Goal: Task Accomplishment & Management: Complete application form

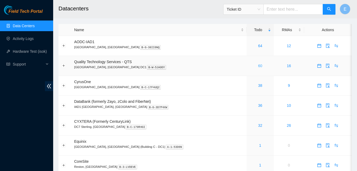
click at [258, 67] on link "60" at bounding box center [260, 66] width 4 height 4
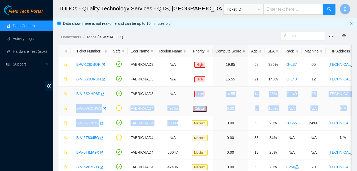
drag, startPoint x: 205, startPoint y: 117, endPoint x: 197, endPoint y: 90, distance: 27.9
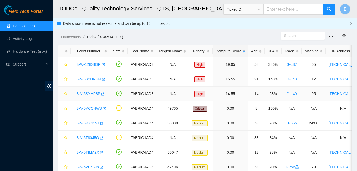
drag, startPoint x: 197, startPoint y: 90, endPoint x: 165, endPoint y: 96, distance: 32.6
click at [165, 96] on td "N/A" at bounding box center [172, 93] width 33 height 15
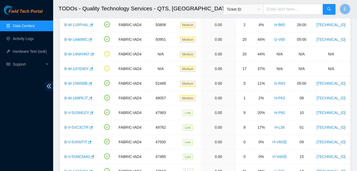
scroll to position [157, 0]
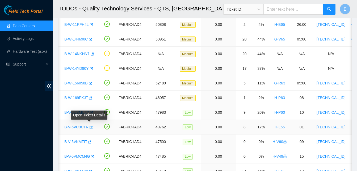
click at [90, 128] on icon "button" at bounding box center [91, 127] width 4 height 4
click at [26, 51] on link "Hardware Test (isok)" at bounding box center [30, 51] width 34 height 4
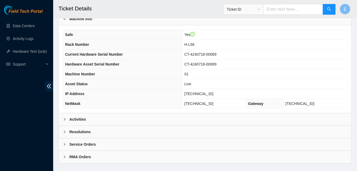
scroll to position [190, 0]
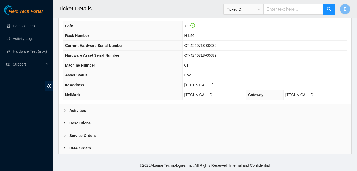
click at [75, 108] on b "Activities" at bounding box center [77, 110] width 16 height 6
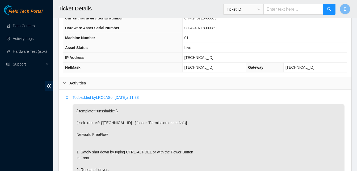
scroll to position [217, 0]
drag, startPoint x: 192, startPoint y: 57, endPoint x: 215, endPoint y: 62, distance: 23.3
click at [215, 62] on td "[TECHNICAL_ID]" at bounding box center [264, 58] width 165 height 10
copy span "[TECHNICAL_ID]"
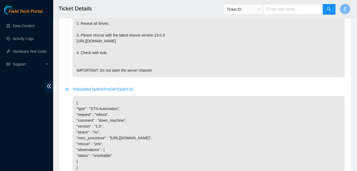
scroll to position [444, 0]
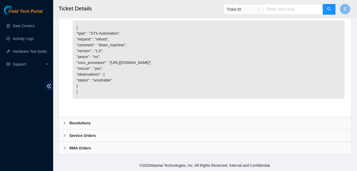
click at [80, 122] on b "Resolutions" at bounding box center [79, 123] width 21 height 6
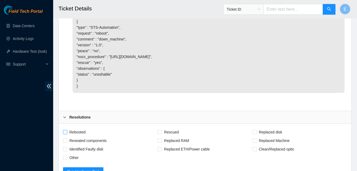
click at [69, 136] on span "Rebooted" at bounding box center [77, 132] width 20 height 9
click at [67, 133] on input "Rebooted" at bounding box center [65, 132] width 4 height 4
checkbox input "true"
click at [158, 133] on input "Rescued" at bounding box center [160, 132] width 4 height 4
checkbox input "true"
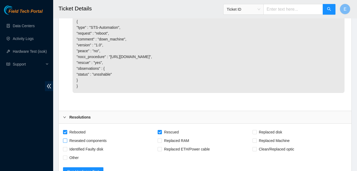
click at [65, 143] on label "Reseated components" at bounding box center [86, 140] width 46 height 9
click at [65, 142] on input "Reseated components" at bounding box center [65, 140] width 4 height 4
checkbox input "true"
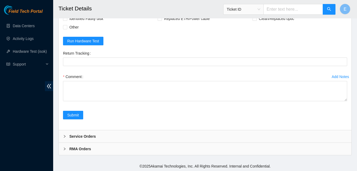
scroll to position [575, 0]
click at [82, 81] on label "Comment" at bounding box center [74, 76] width 22 height 9
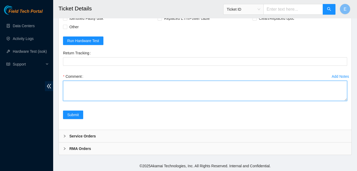
click at [82, 85] on textarea "Comment" at bounding box center [205, 91] width 284 height 20
click at [67, 101] on textarea "verify rack and server verify sn" at bounding box center [205, 91] width 284 height 20
paste textarea "338719 18-09-2025 02:32:04 23.55.100.228 COMPLETE Result Detail Message Ticket …"
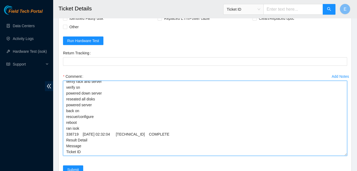
scroll to position [0, 0]
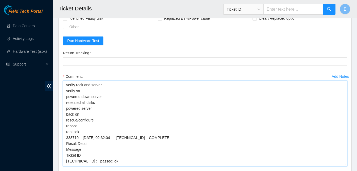
drag, startPoint x: 345, startPoint y: 105, endPoint x: 344, endPoint y: 171, distance: 65.4
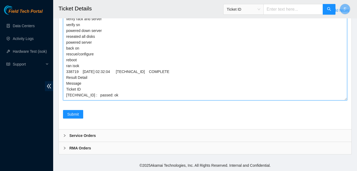
scroll to position [647, 0]
click at [65, 48] on textarea "verify rack and server verify sn powered down server reseated all disks powered…" at bounding box center [205, 58] width 284 height 86
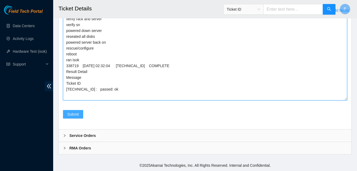
type textarea "verify rack and server verify sn powered down server reseated all disks powered…"
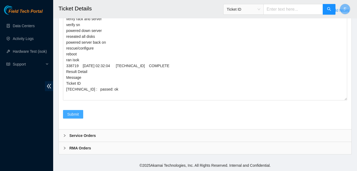
click at [75, 112] on span "Submit" at bounding box center [73, 114] width 12 height 6
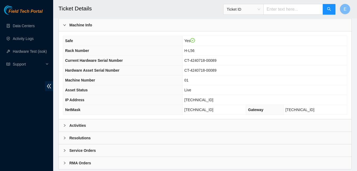
scroll to position [190, 0]
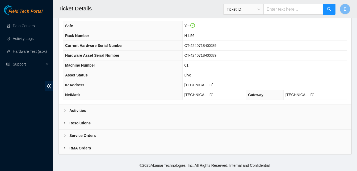
click at [81, 109] on b "Activities" at bounding box center [77, 110] width 16 height 6
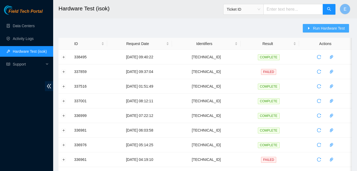
click at [326, 28] on span "Run Hardware Test" at bounding box center [329, 28] width 32 height 6
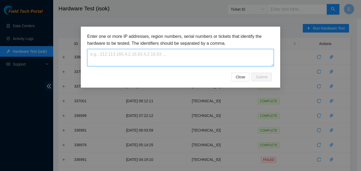
click at [181, 62] on textarea at bounding box center [180, 57] width 187 height 17
paste textarea "[TECHNICAL_ID]"
type textarea "[TECHNICAL_ID]"
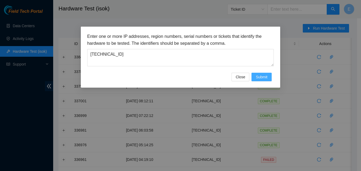
click at [264, 78] on span "Submit" at bounding box center [262, 77] width 12 height 6
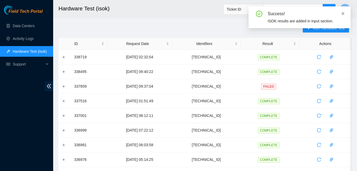
click at [343, 15] on icon "close" at bounding box center [343, 14] width 4 height 4
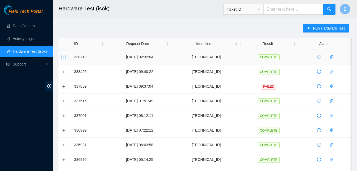
click at [64, 55] on button "Expand row" at bounding box center [64, 57] width 4 height 4
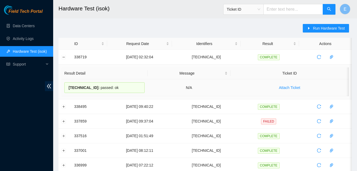
drag, startPoint x: 74, startPoint y: 56, endPoint x: 115, endPoint y: 83, distance: 49.3
copy tbody "338719 [DATE] 02:32:04 [TECHNICAL_ID] COMPLETE Result Detail Message Ticket ID …"
click at [63, 58] on button "Collapse row" at bounding box center [64, 57] width 4 height 4
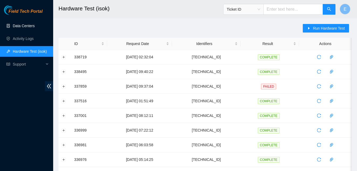
click at [23, 24] on link "Data Centers" at bounding box center [24, 26] width 22 height 4
